Goal: Task Accomplishment & Management: Use online tool/utility

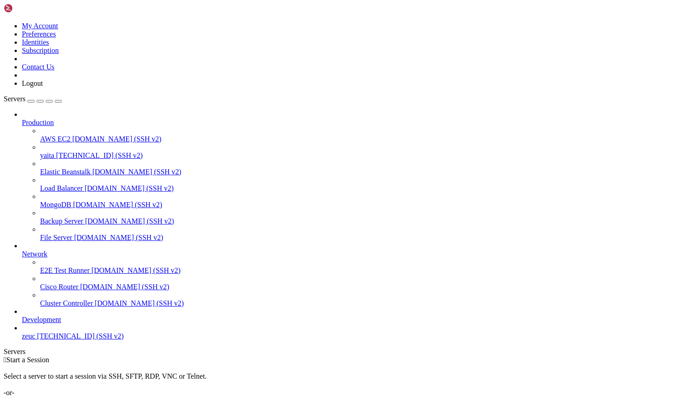
click at [56, 151] on span "[TECHNICAL_ID] (SSH v2)" at bounding box center [99, 155] width 87 height 8
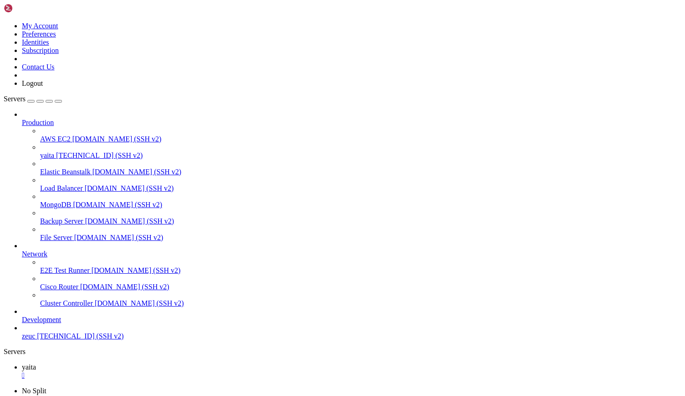
drag, startPoint x: 34, startPoint y: 626, endPoint x: 145, endPoint y: 622, distance: 111.7
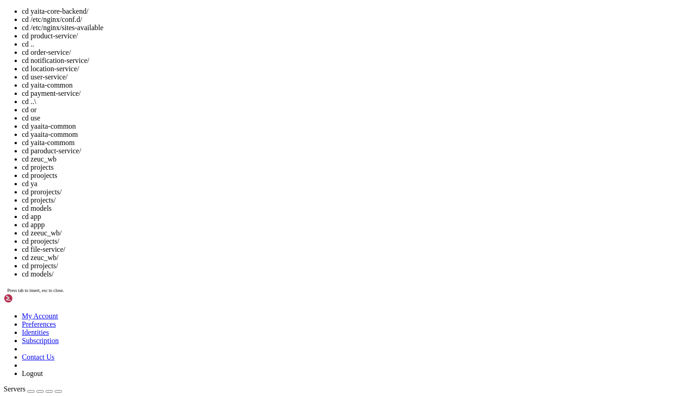
scroll to position [332, 0]
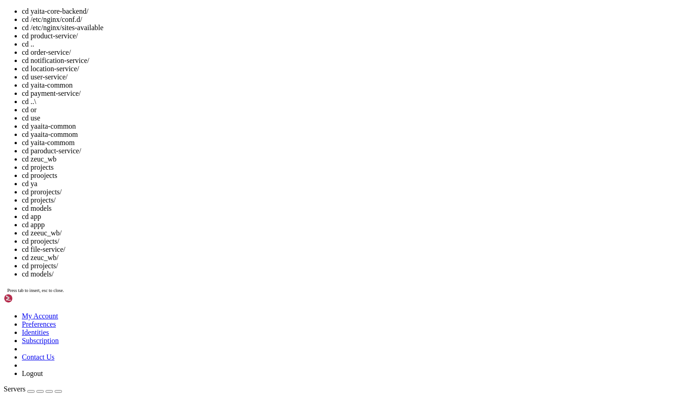
scroll to position [0, 0]
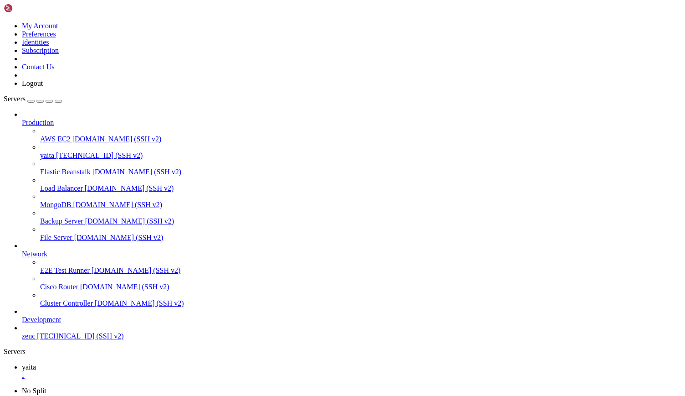
drag, startPoint x: 350, startPoint y: 587, endPoint x: 170, endPoint y: 606, distance: 182.0
drag, startPoint x: 231, startPoint y: 544, endPoint x: 211, endPoint y: 550, distance: 20.9
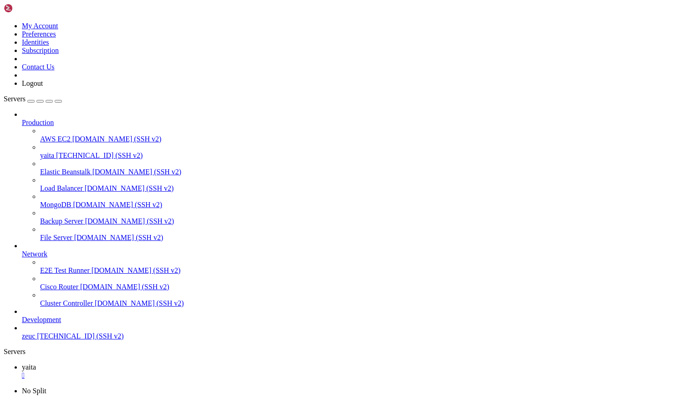
drag, startPoint x: 353, startPoint y: 809, endPoint x: 231, endPoint y: 823, distance: 122.9
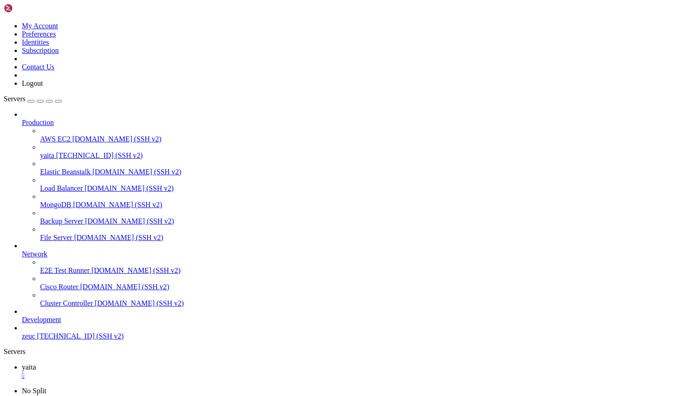
scroll to position [3700, 0]
drag, startPoint x: 36, startPoint y: 585, endPoint x: 160, endPoint y: 592, distance: 124.1
drag, startPoint x: 192, startPoint y: 584, endPoint x: 35, endPoint y: 585, distance: 156.8
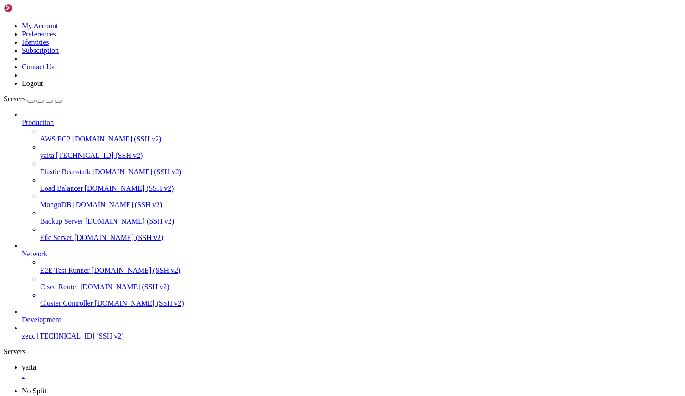
drag, startPoint x: 36, startPoint y: 695, endPoint x: 194, endPoint y: 693, distance: 158.6
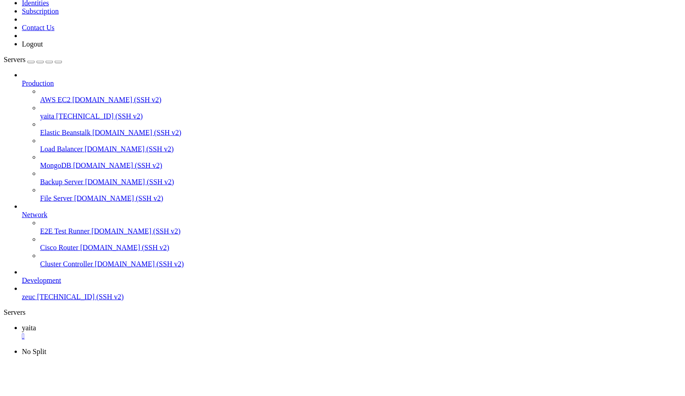
scroll to position [8391, 0]
